Goal: Task Accomplishment & Management: Manage account settings

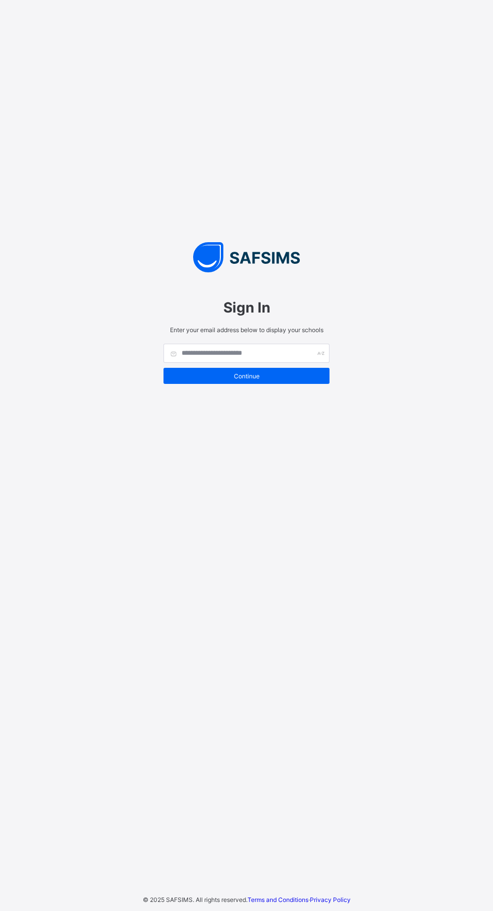
click at [253, 384] on div "Continue" at bounding box center [246, 376] width 166 height 16
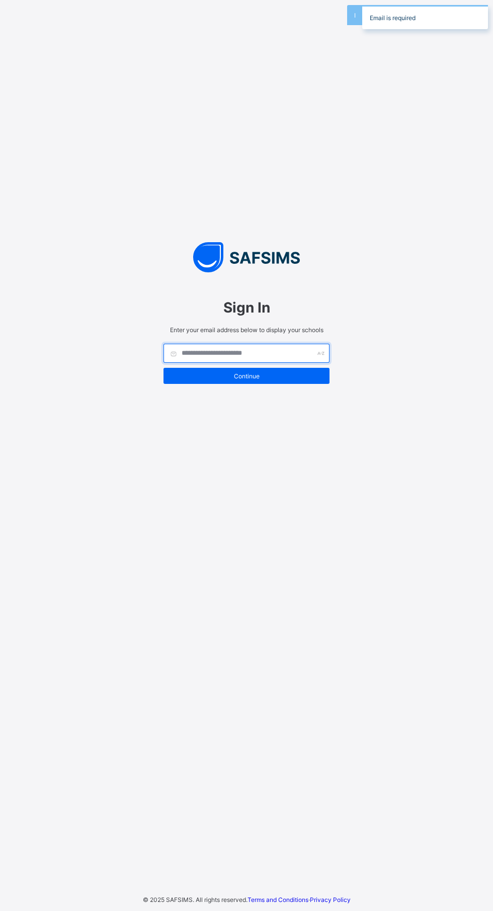
click at [202, 363] on input "text" at bounding box center [246, 353] width 166 height 19
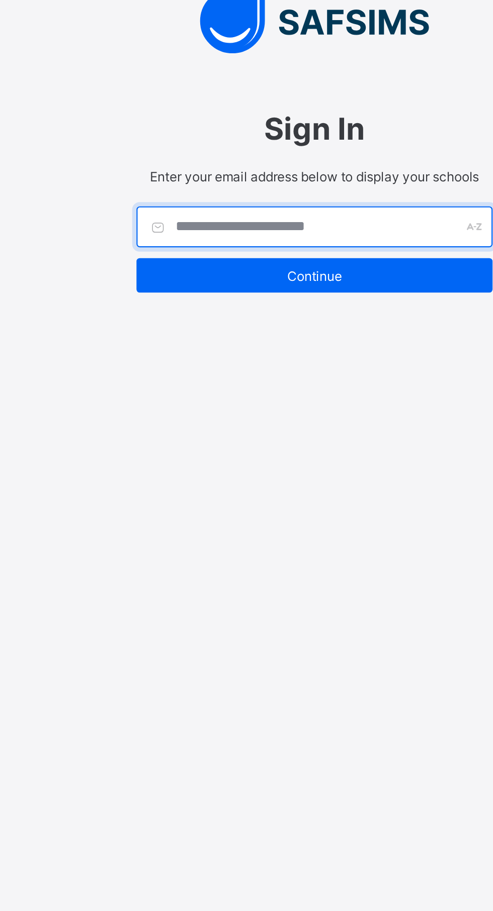
type input "*"
type input "**********"
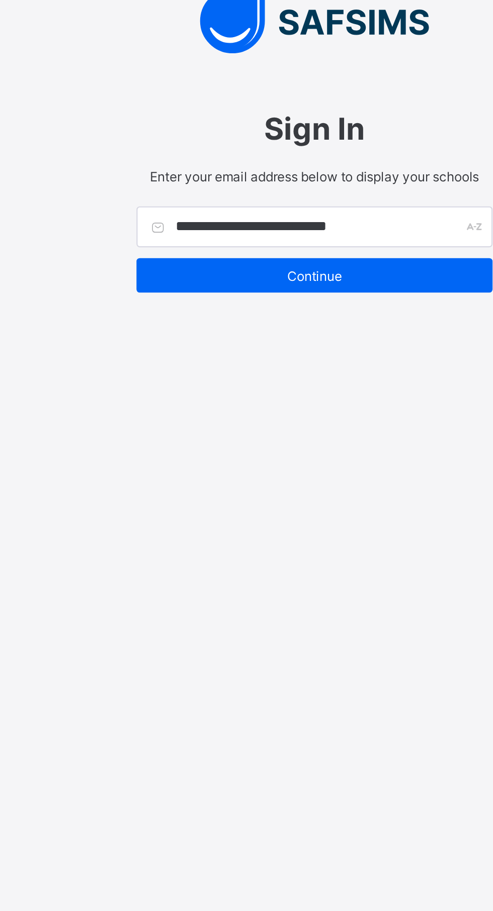
click at [250, 380] on span "Continue" at bounding box center [246, 376] width 151 height 8
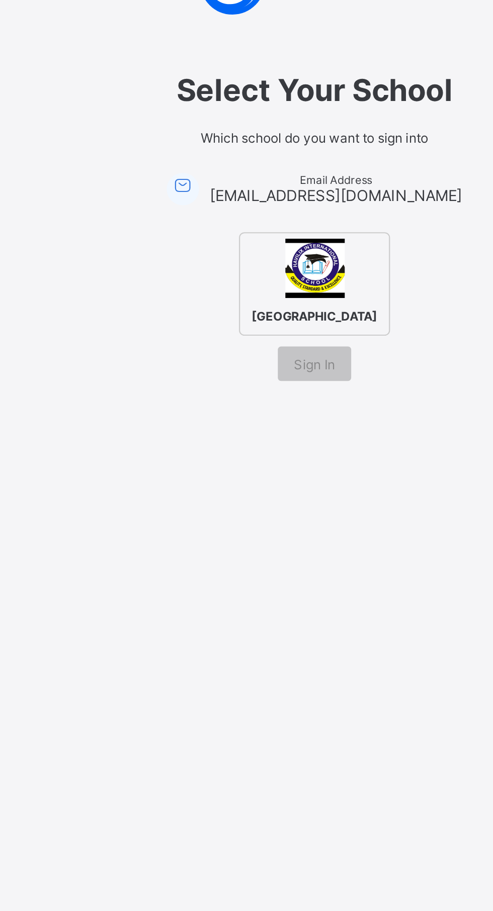
click at [250, 425] on div "Sign In" at bounding box center [246, 417] width 34 height 16
click at [257, 404] on div "Havilix International School" at bounding box center [246, 380] width 70 height 48
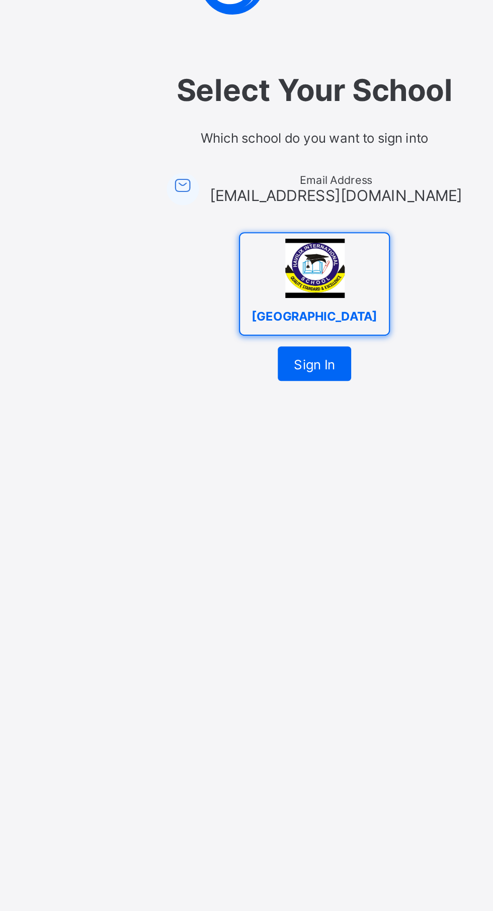
click at [249, 421] on span "Sign In" at bounding box center [246, 418] width 19 height 8
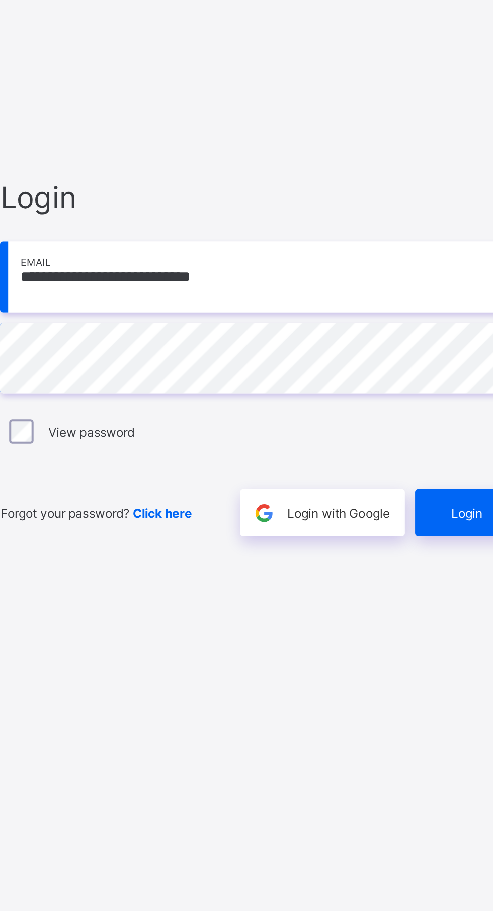
scroll to position [6, 0]
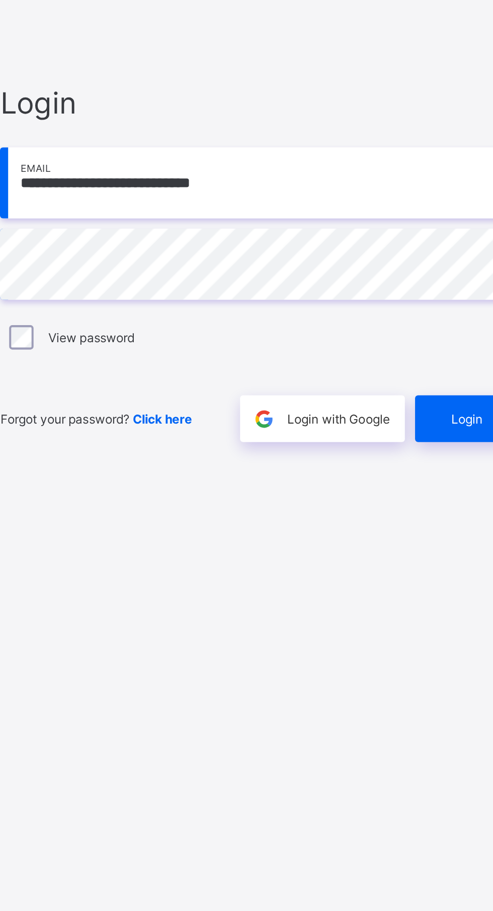
click at [431, 546] on span "Login" at bounding box center [428, 542] width 16 height 8
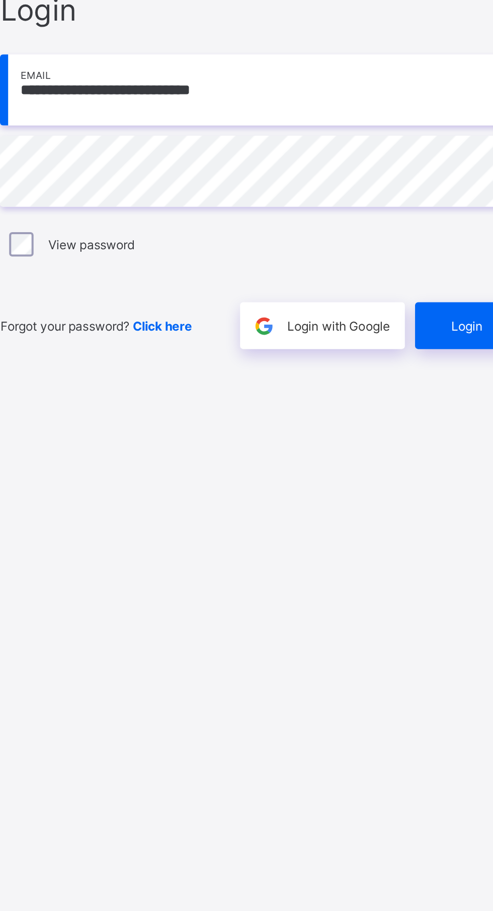
click at [422, 546] on span "Login" at bounding box center [428, 542] width 16 height 8
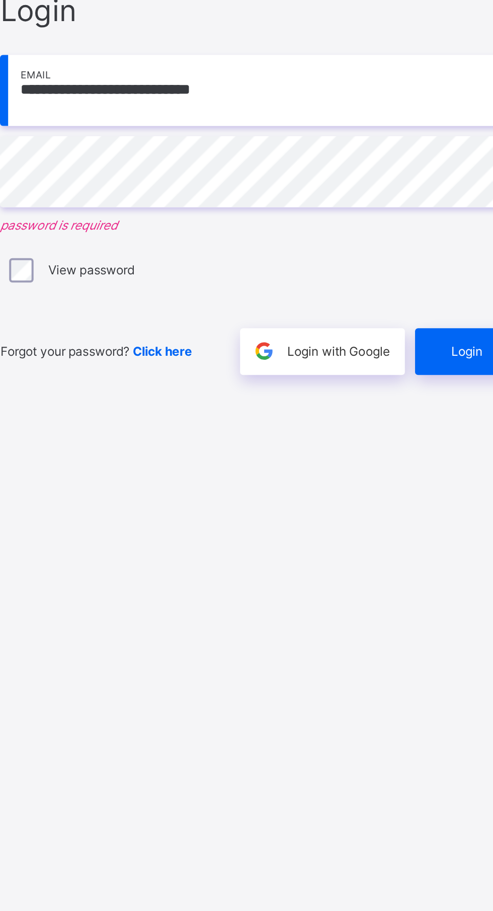
click at [423, 552] on span "Login" at bounding box center [428, 548] width 16 height 8
click at [428, 560] on div "Login" at bounding box center [431, 548] width 56 height 23
click at [221, 512] on label "View password" at bounding box center [242, 508] width 43 height 8
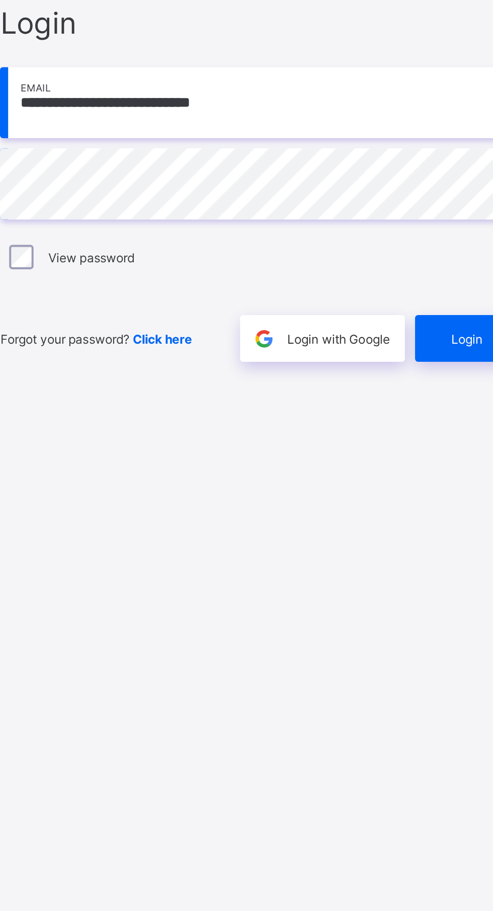
scroll to position [6, 0]
click at [425, 546] on span "Login" at bounding box center [428, 542] width 16 height 8
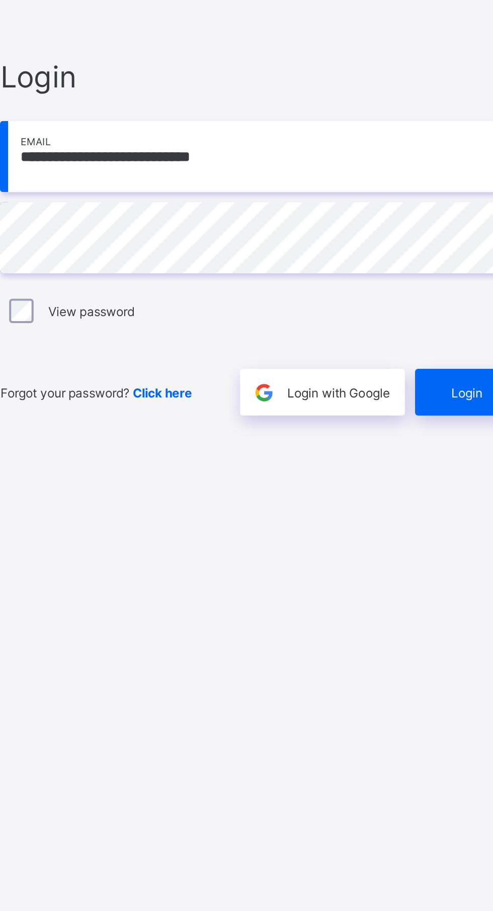
click at [429, 546] on span "Login" at bounding box center [428, 542] width 16 height 8
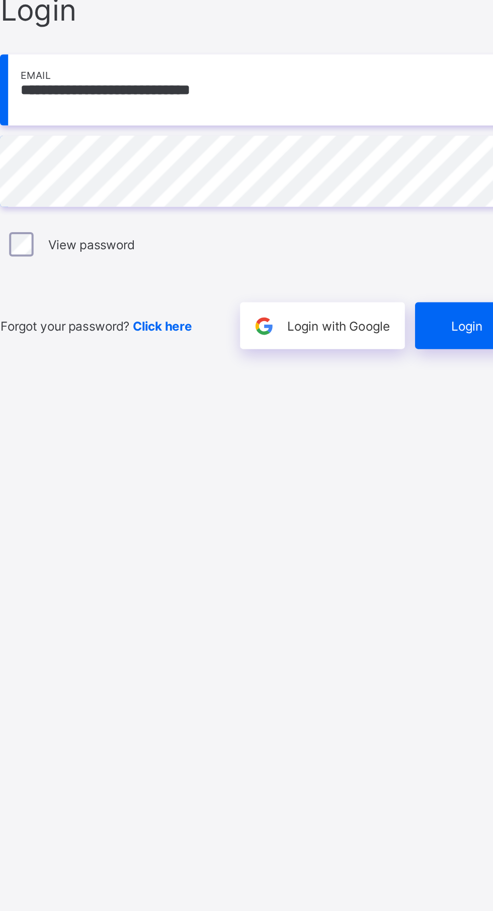
click at [431, 553] on div "Login" at bounding box center [431, 541] width 56 height 23
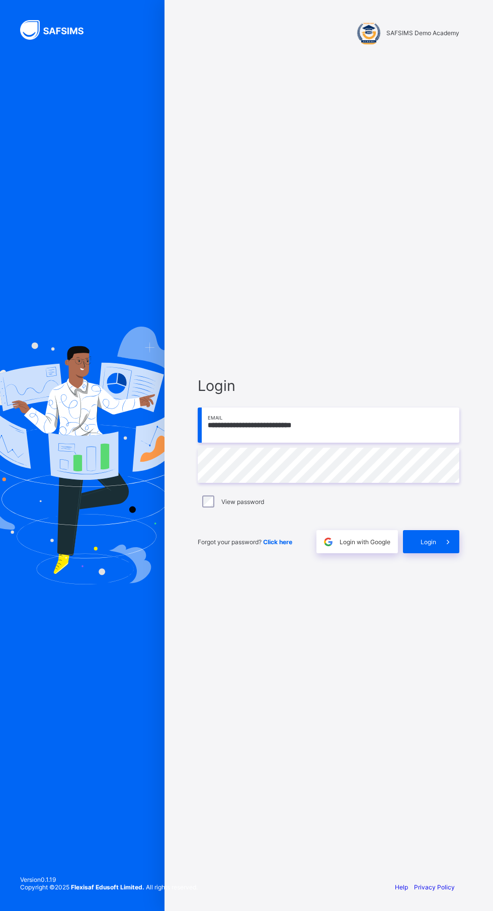
click at [140, 696] on div at bounding box center [82, 455] width 164 height 911
